Goal: Information Seeking & Learning: Find contact information

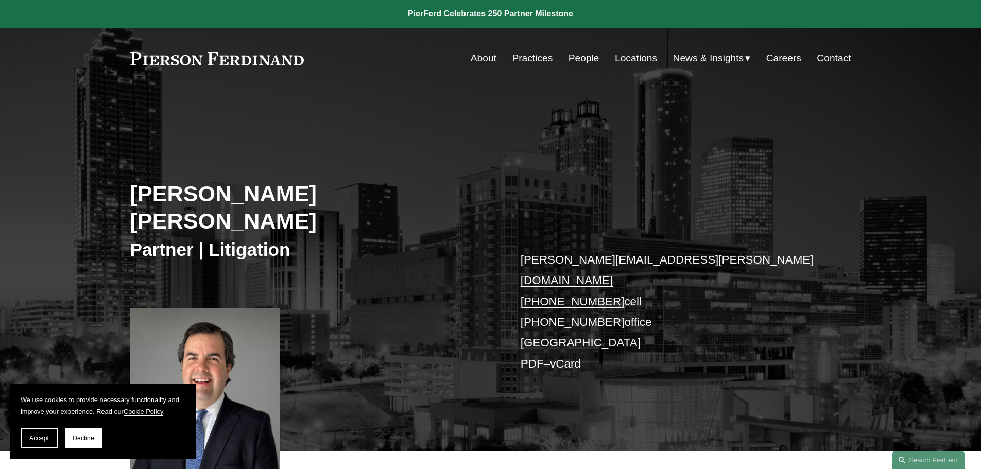
click at [571, 60] on link "People" at bounding box center [583, 58] width 31 height 20
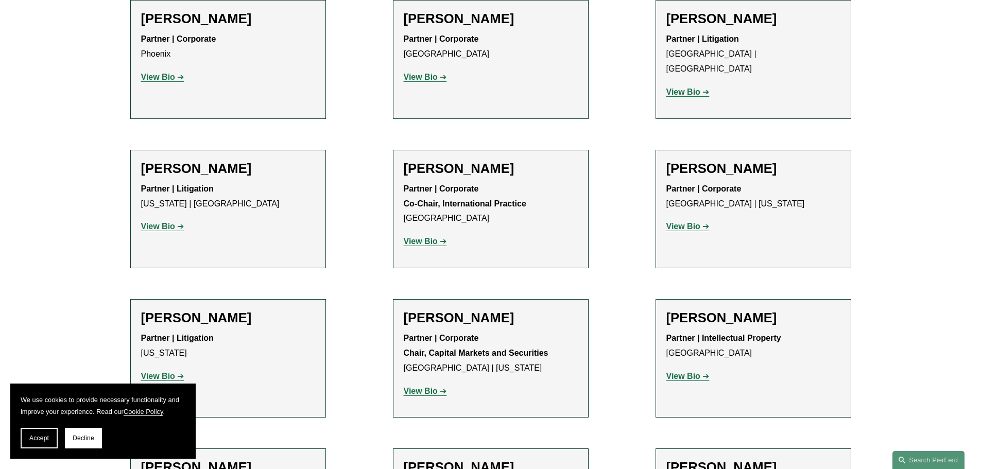
scroll to position [7104, 0]
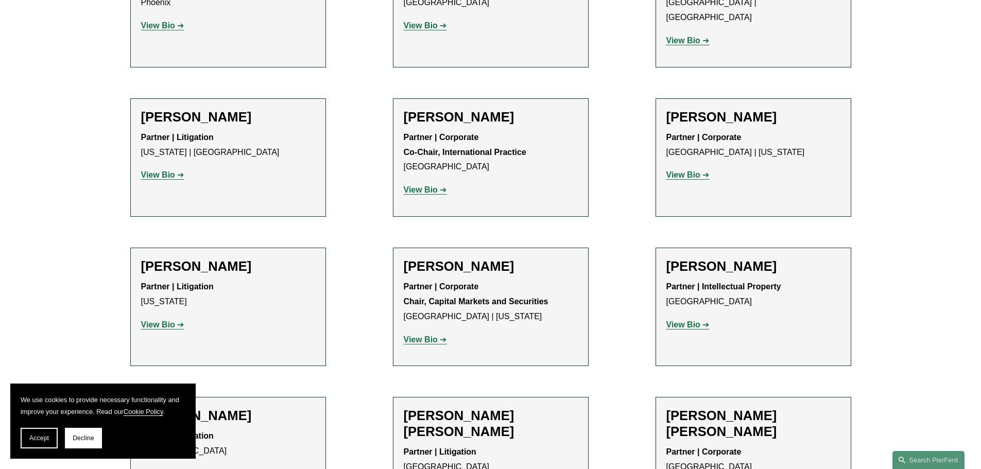
click at [477, 445] on p "Partner | Litigation [GEOGRAPHIC_DATA]" at bounding box center [491, 460] width 174 height 30
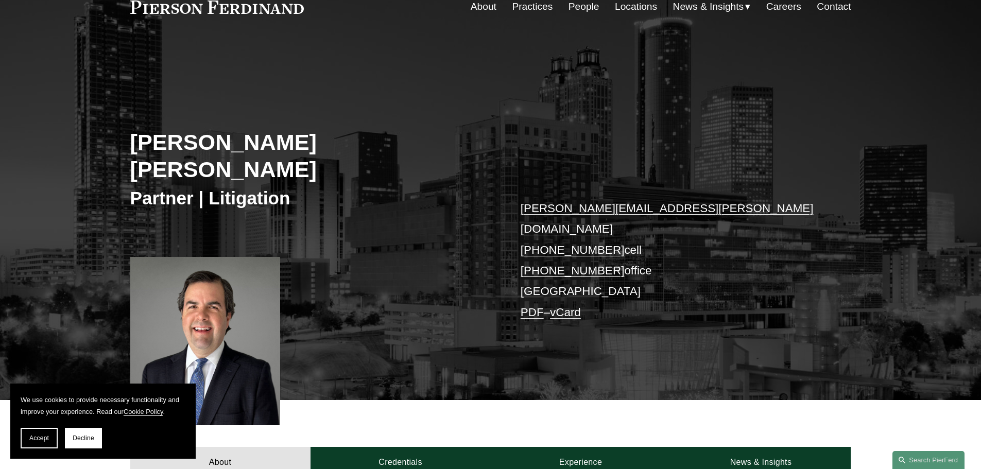
scroll to position [103, 0]
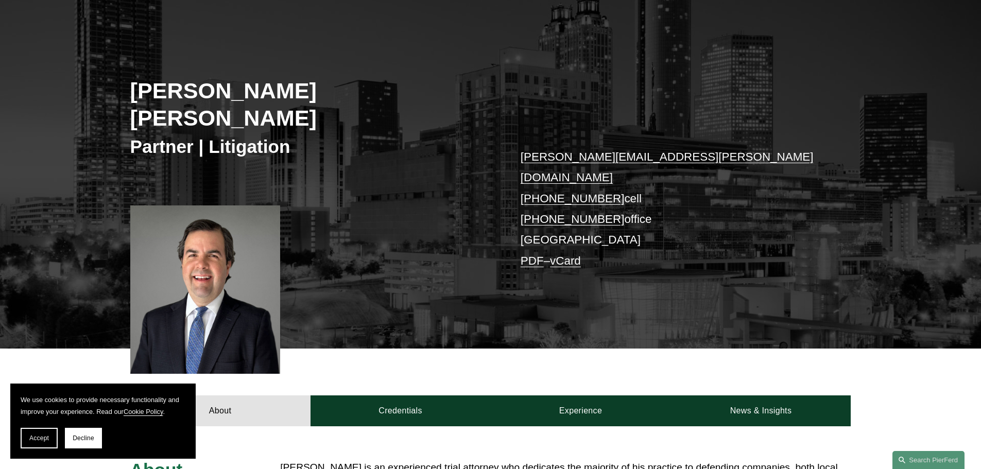
click at [236, 268] on div at bounding box center [205, 289] width 150 height 168
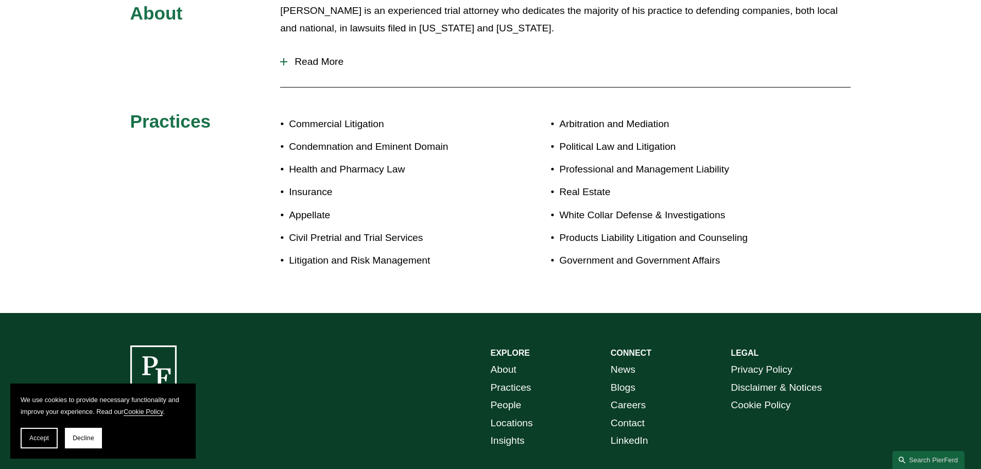
scroll to position [601, 0]
